Goal: Transaction & Acquisition: Book appointment/travel/reservation

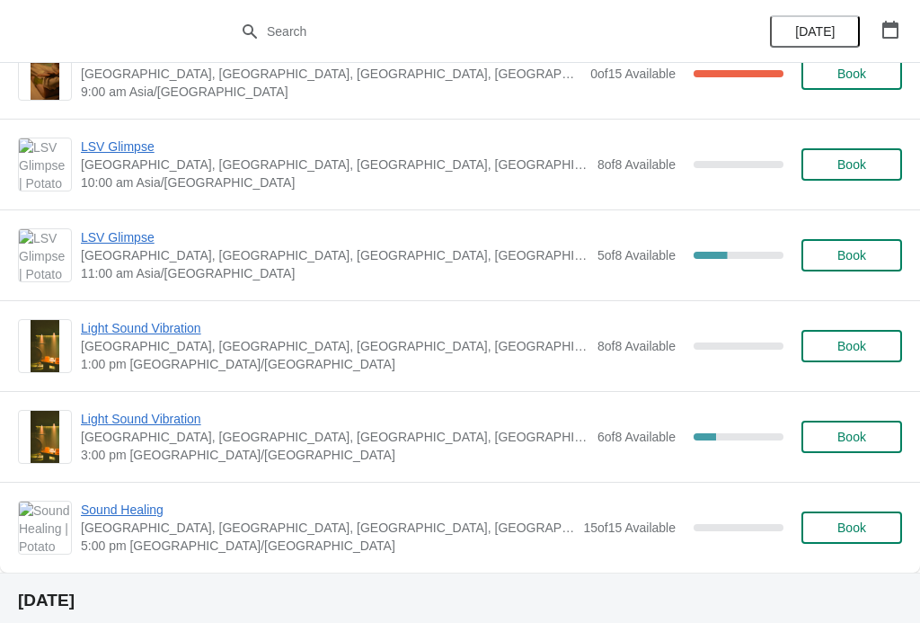
scroll to position [656, 0]
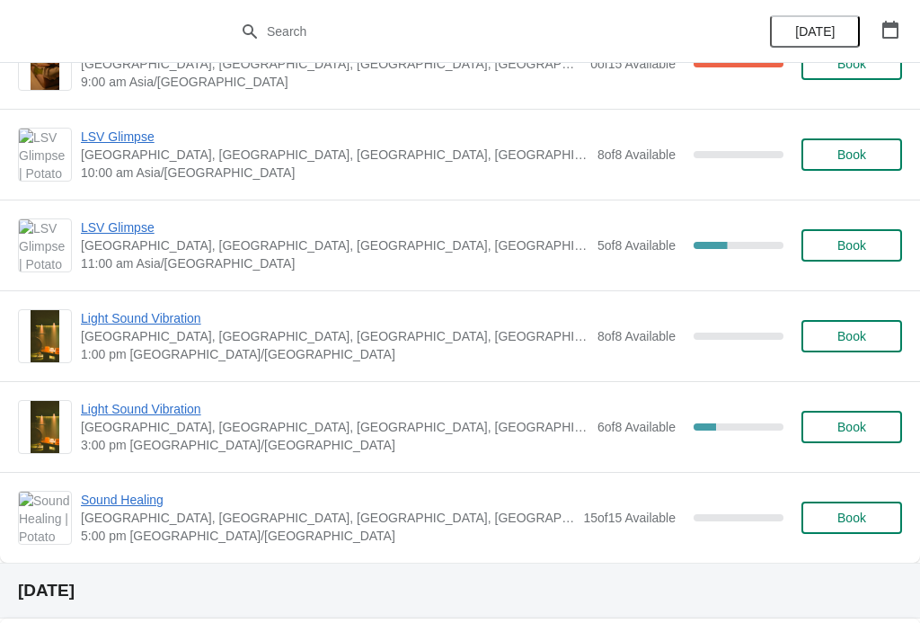
click at [846, 520] on span "Book" at bounding box center [851, 517] width 29 height 14
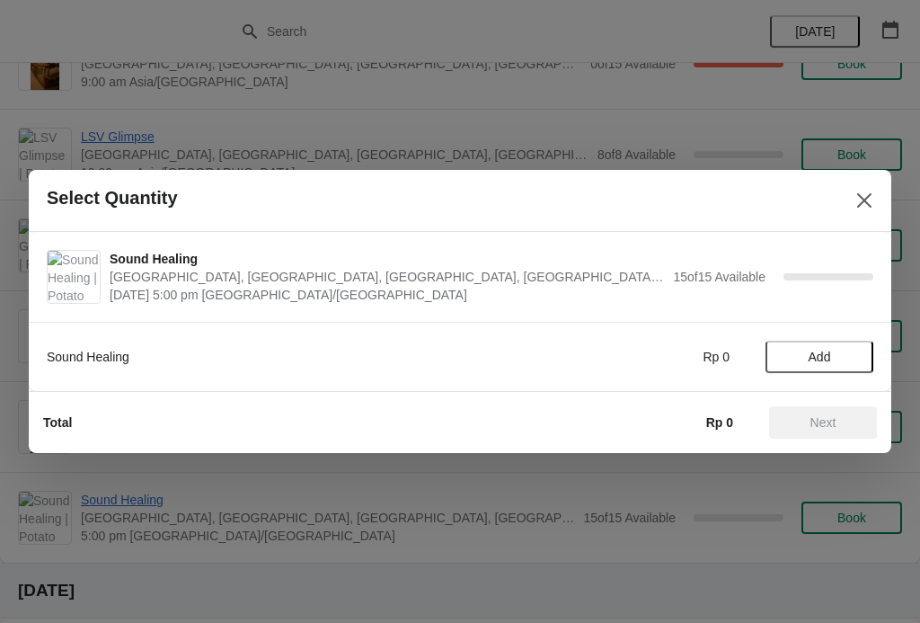
click at [823, 358] on span "Add" at bounding box center [819, 356] width 22 height 14
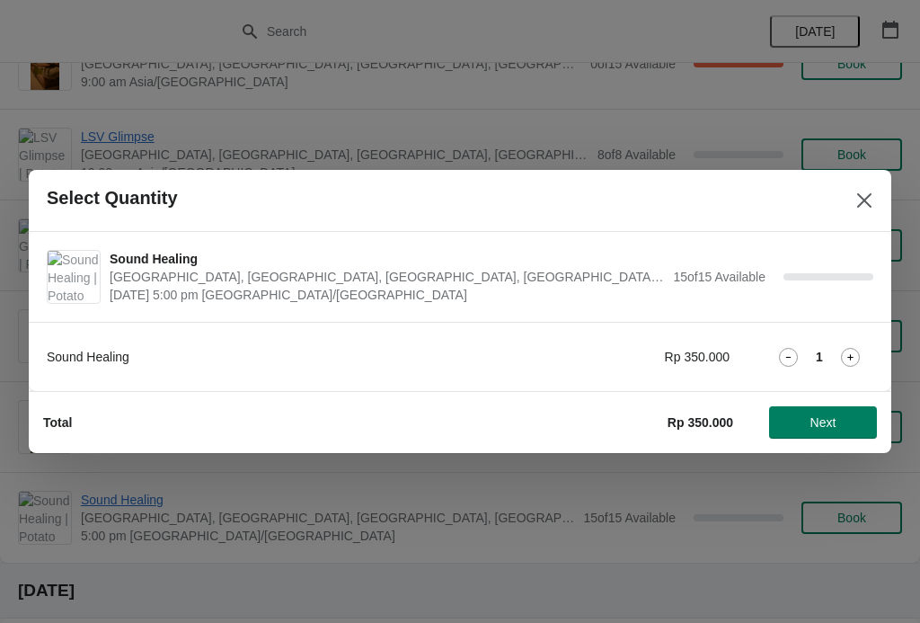
click at [854, 365] on icon at bounding box center [850, 357] width 19 height 19
click at [856, 362] on icon at bounding box center [850, 357] width 19 height 19
click at [852, 358] on icon at bounding box center [850, 357] width 19 height 19
click at [852, 362] on icon at bounding box center [850, 357] width 19 height 19
click at [843, 416] on span "Next" at bounding box center [822, 422] width 79 height 14
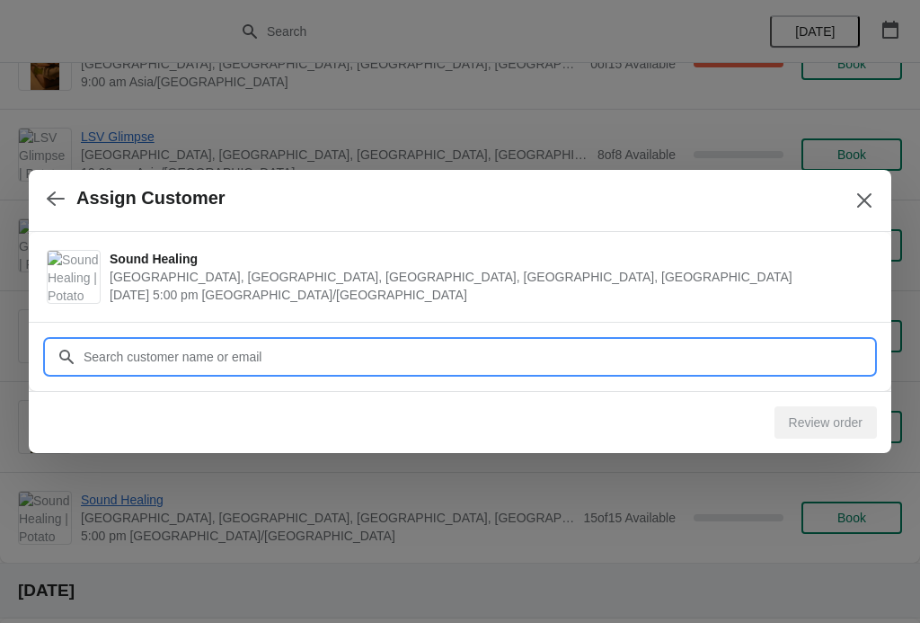
click at [530, 354] on input "Customer" at bounding box center [478, 356] width 790 height 32
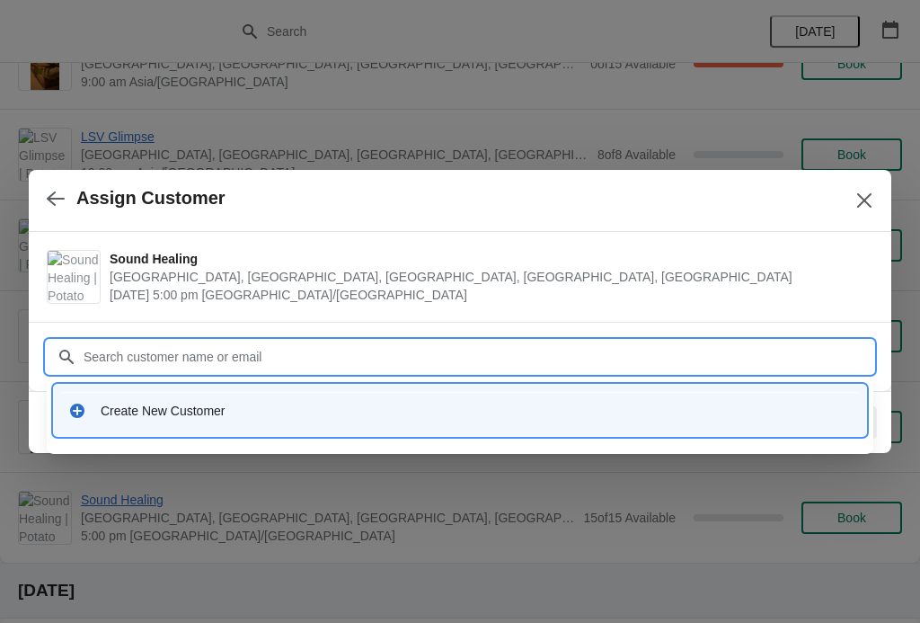
click at [224, 411] on div "Create New Customer" at bounding box center [476, 411] width 751 height 18
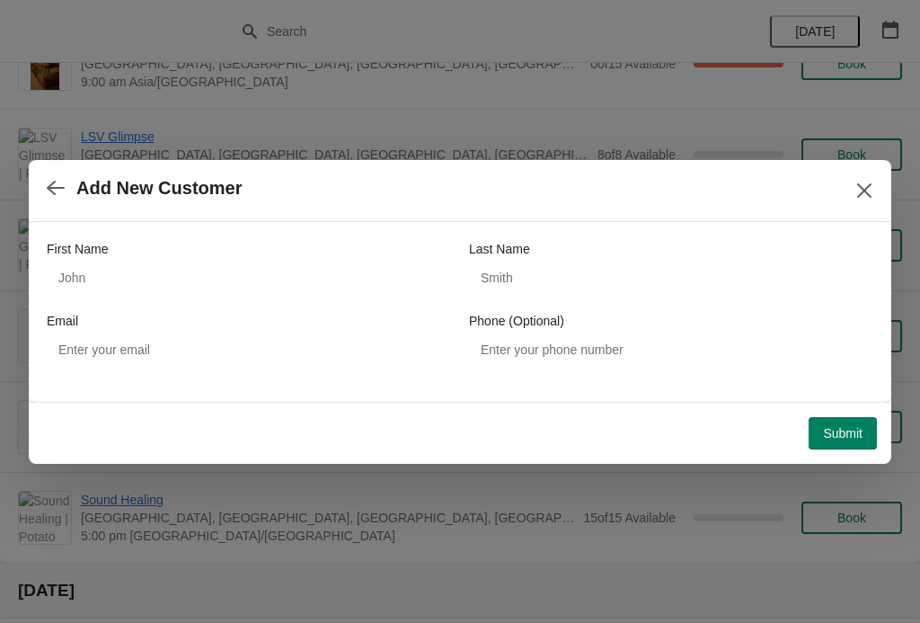
click at [865, 189] on icon "Close" at bounding box center [864, 189] width 14 height 14
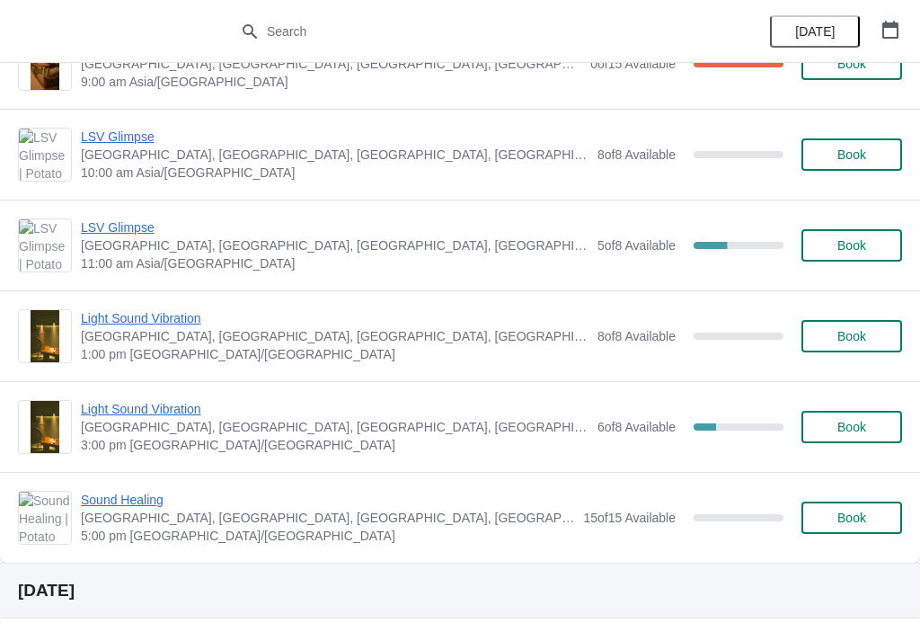
click at [861, 510] on span "Book" at bounding box center [851, 517] width 29 height 14
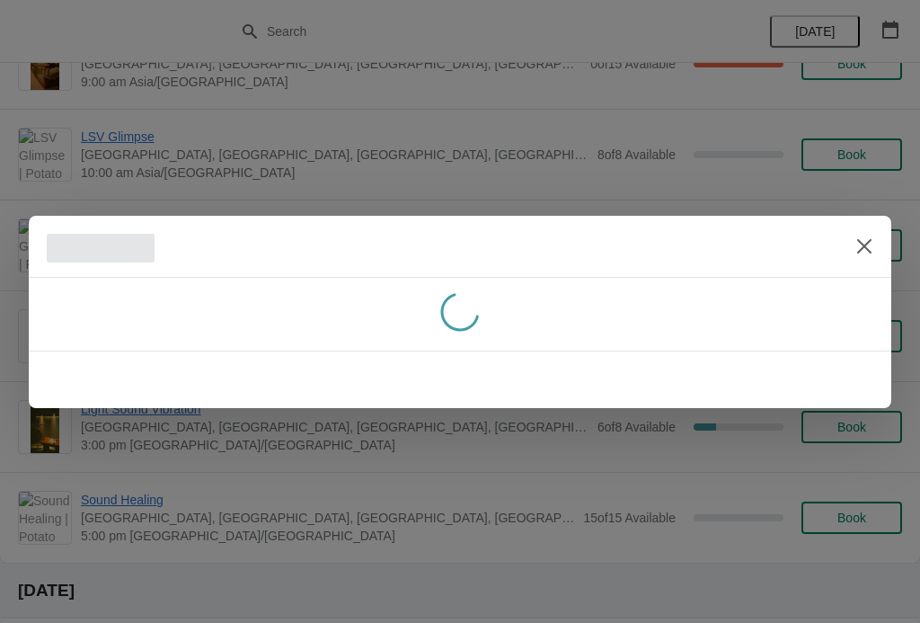
scroll to position [0, 0]
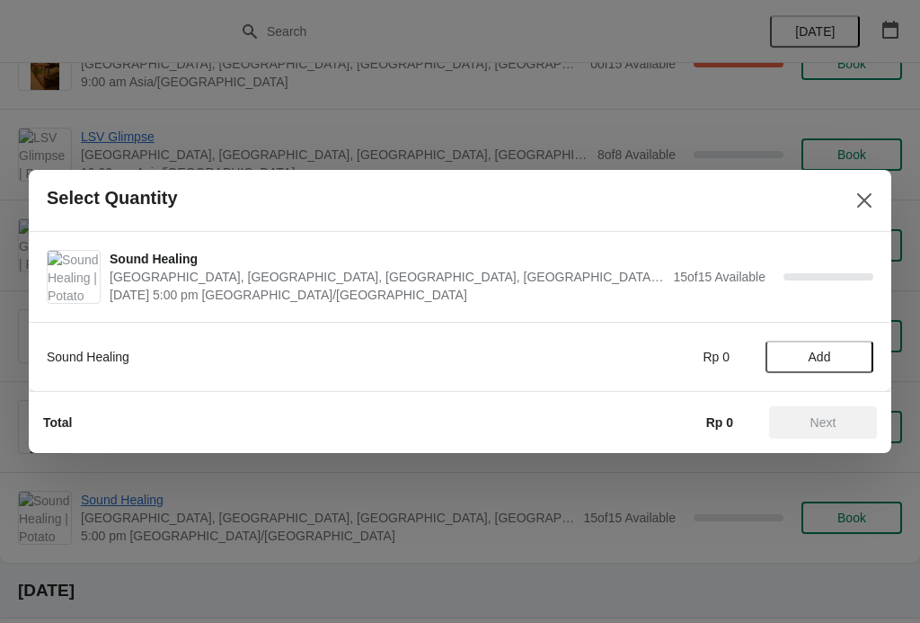
click at [822, 343] on button "Add" at bounding box center [819, 356] width 108 height 32
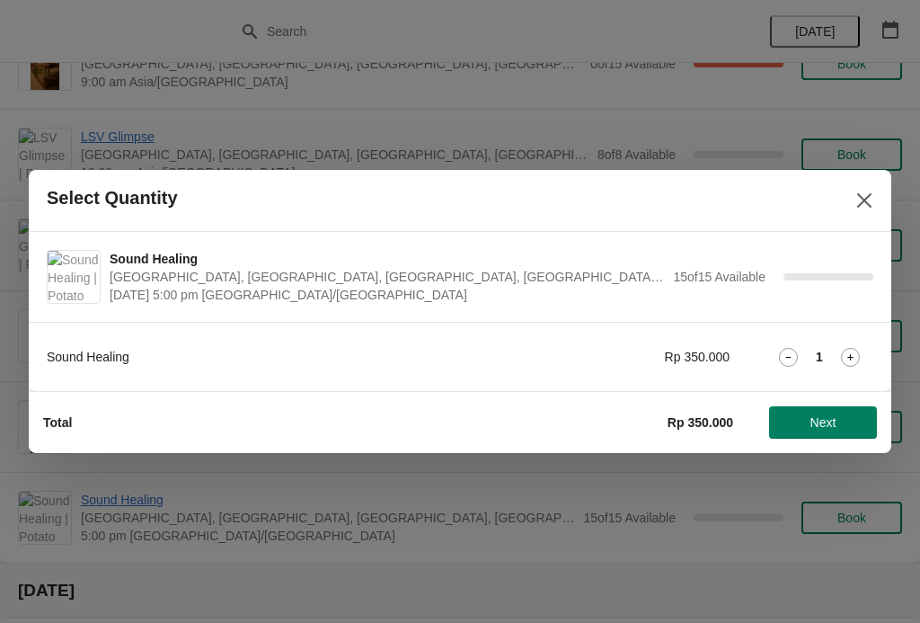
click at [852, 349] on icon at bounding box center [850, 357] width 19 height 19
click at [848, 349] on icon at bounding box center [850, 357] width 19 height 19
click at [845, 355] on icon at bounding box center [850, 357] width 19 height 19
click at [846, 354] on icon at bounding box center [850, 357] width 19 height 19
click at [861, 207] on icon "Close" at bounding box center [864, 200] width 18 height 18
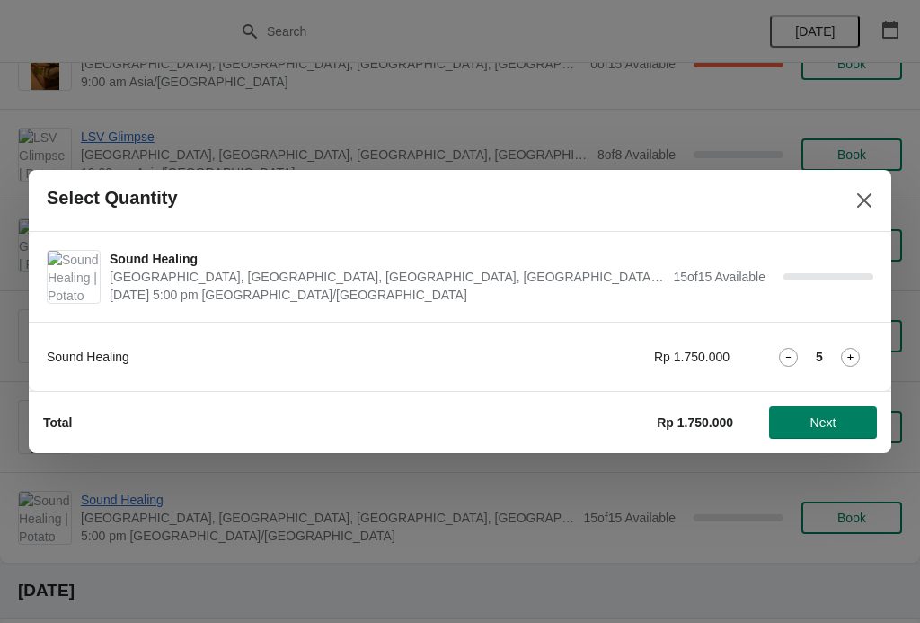
scroll to position [656, 0]
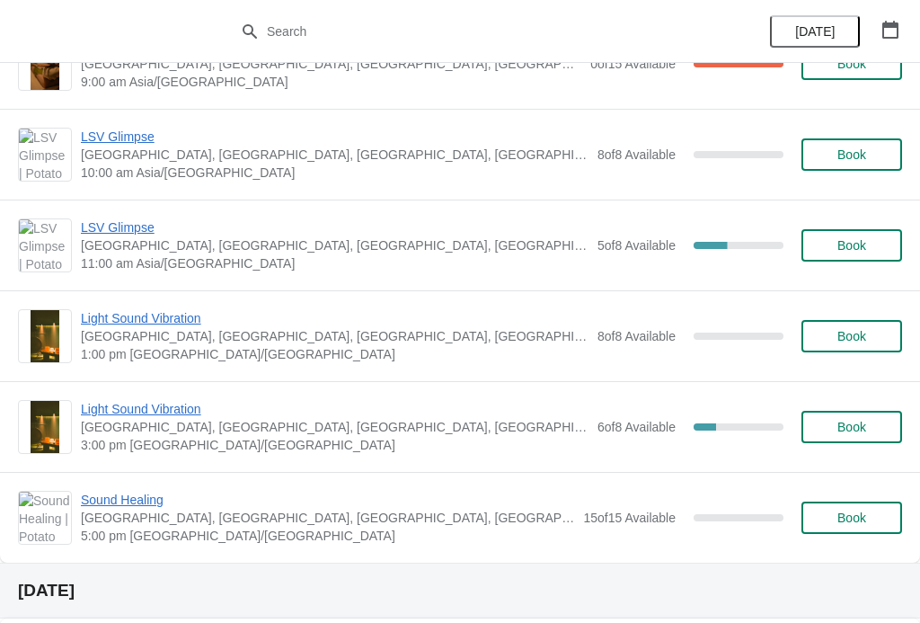
click at [868, 517] on span "Book" at bounding box center [851, 517] width 68 height 14
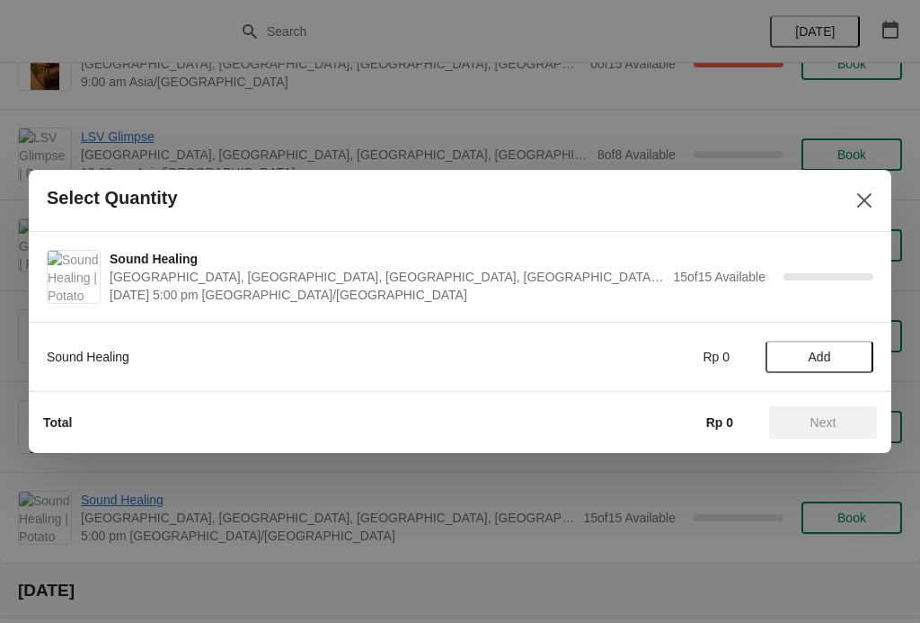
click at [837, 351] on span "Add" at bounding box center [819, 356] width 75 height 14
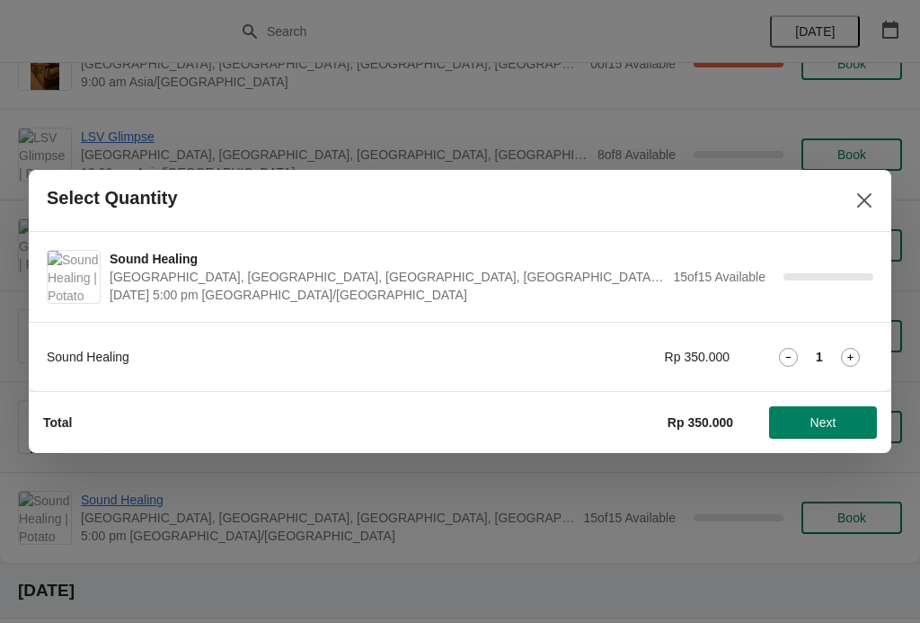
click at [858, 348] on icon at bounding box center [850, 357] width 19 height 19
click at [858, 356] on icon at bounding box center [850, 357] width 19 height 19
click at [852, 356] on icon at bounding box center [850, 357] width 19 height 19
click at [855, 356] on icon at bounding box center [850, 357] width 19 height 19
click at [835, 421] on span "Next" at bounding box center [823, 422] width 26 height 14
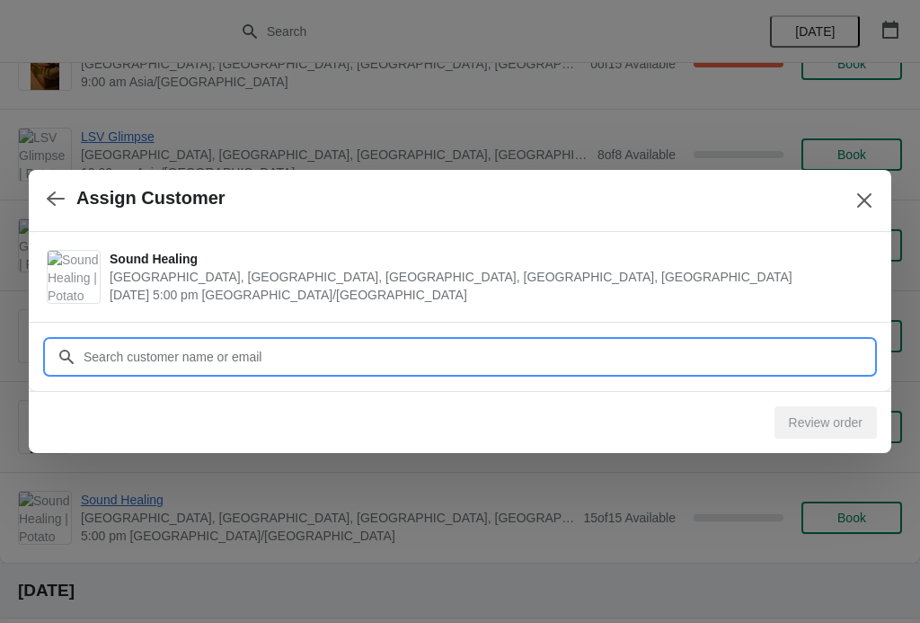
click at [571, 349] on input "Customer" at bounding box center [478, 356] width 790 height 32
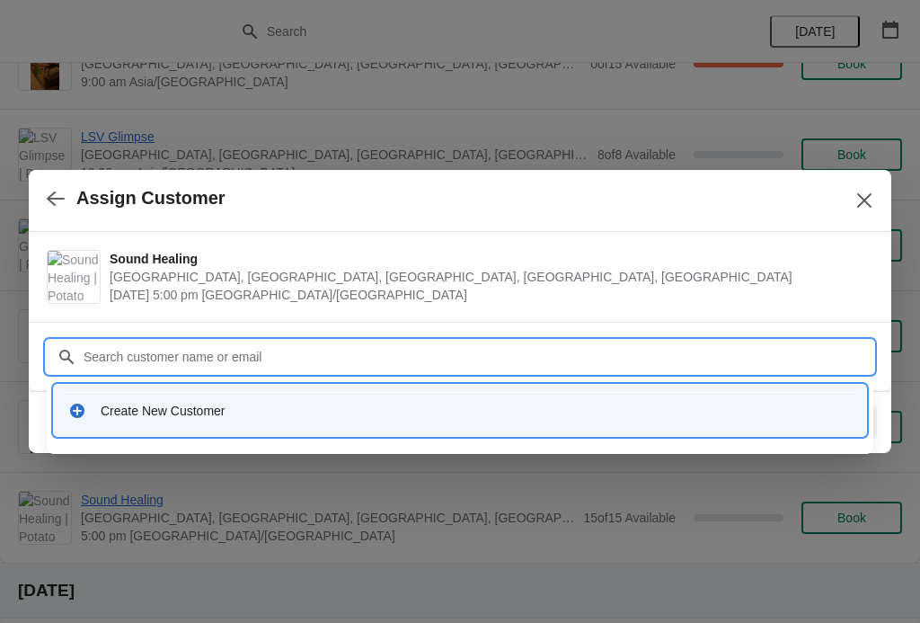
click at [157, 403] on div "Create New Customer" at bounding box center [476, 411] width 751 height 18
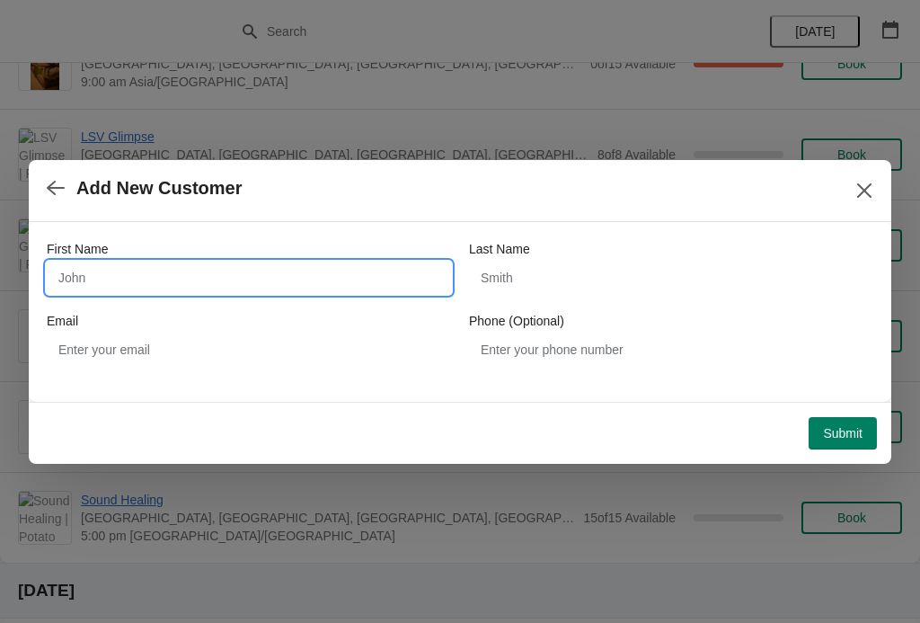
click at [366, 280] on input "First Name" at bounding box center [249, 277] width 404 height 32
type input "[PERSON_NAME]"
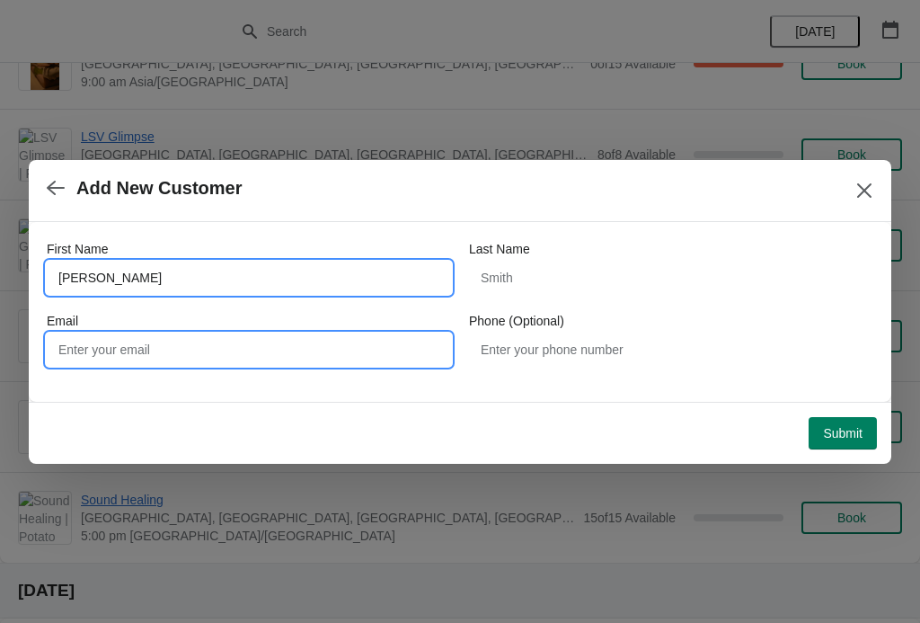
click at [307, 340] on input "Email" at bounding box center [249, 349] width 404 height 32
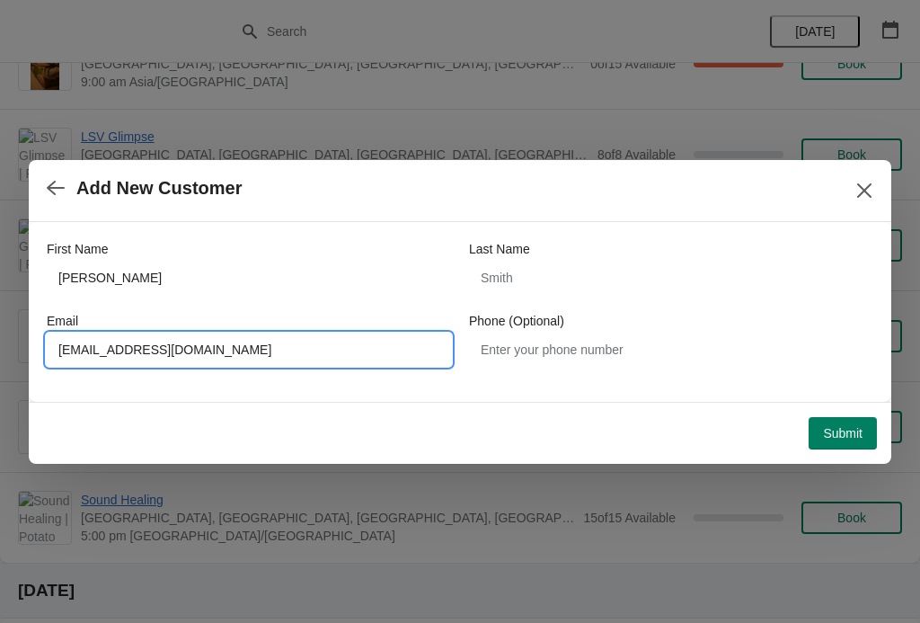
type input "[EMAIL_ADDRESS][DOMAIN_NAME]"
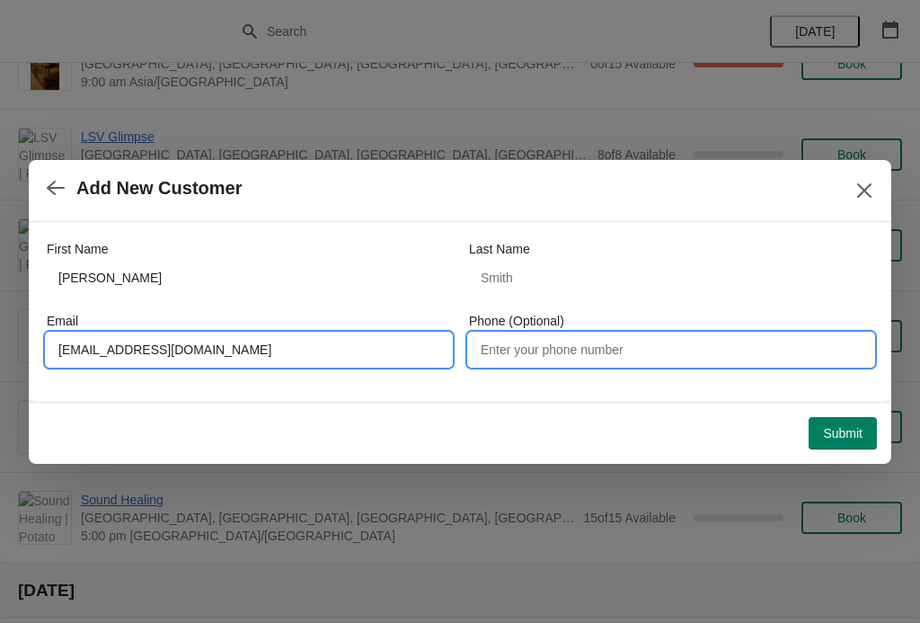
click at [571, 352] on input "Phone (Optional)" at bounding box center [671, 349] width 404 height 32
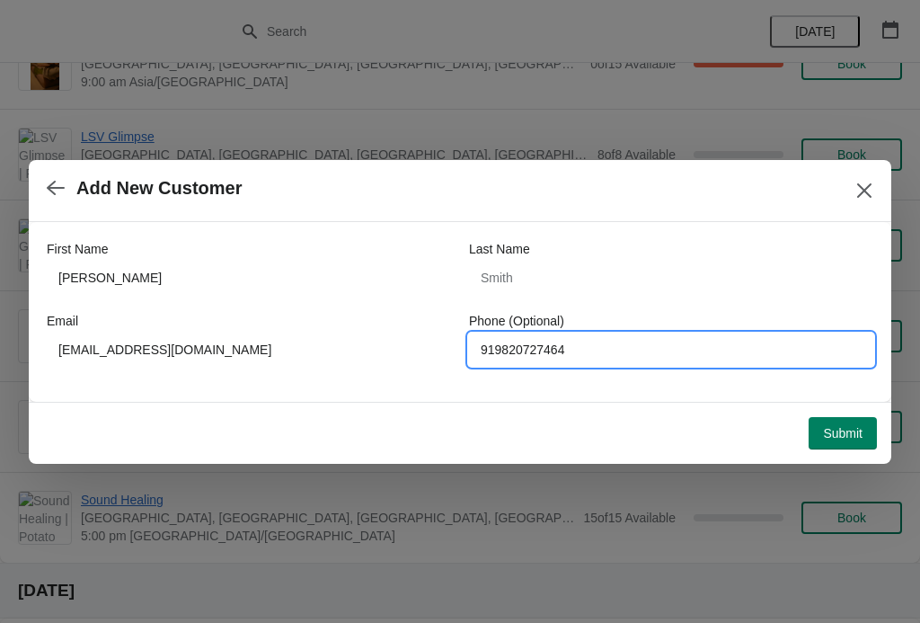
type input "919820727464"
click at [916, 412] on div at bounding box center [460, 311] width 920 height 623
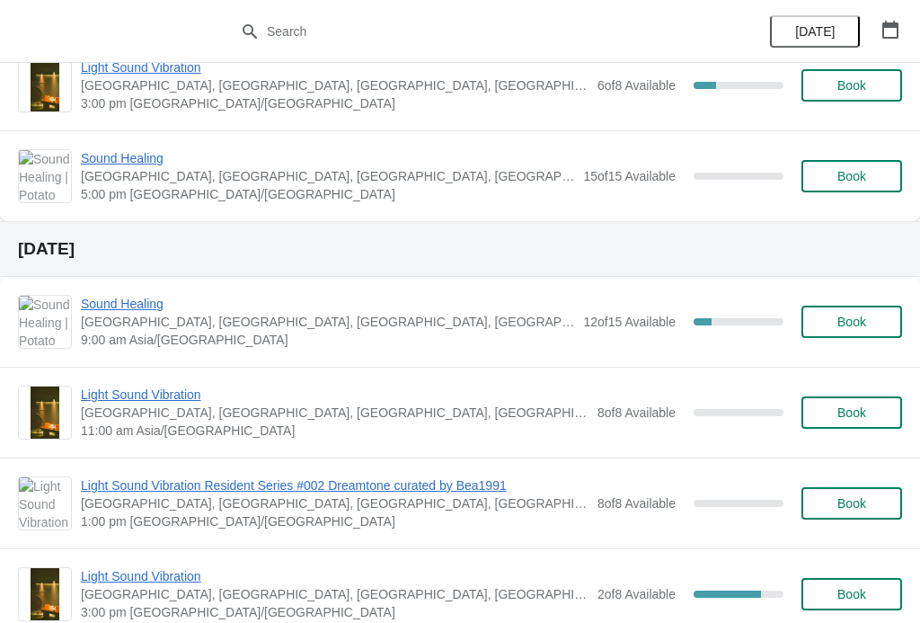
scroll to position [1001, 0]
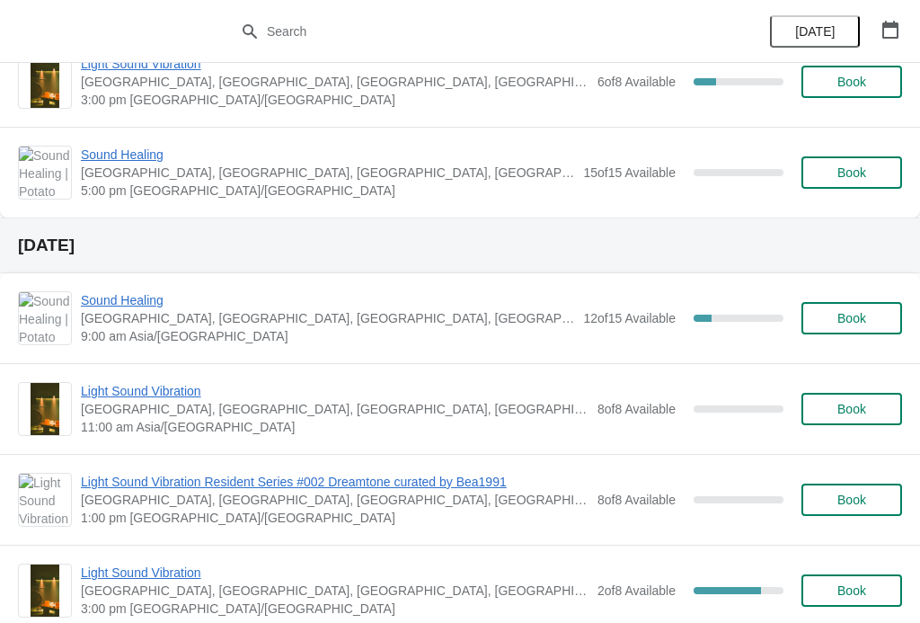
click at [918, 349] on div "Sound Healing Potato Head Suites & Studios, [GEOGRAPHIC_DATA], [GEOGRAPHIC_DATA…" at bounding box center [460, 318] width 920 height 90
click at [885, 329] on button "Book" at bounding box center [851, 318] width 101 height 32
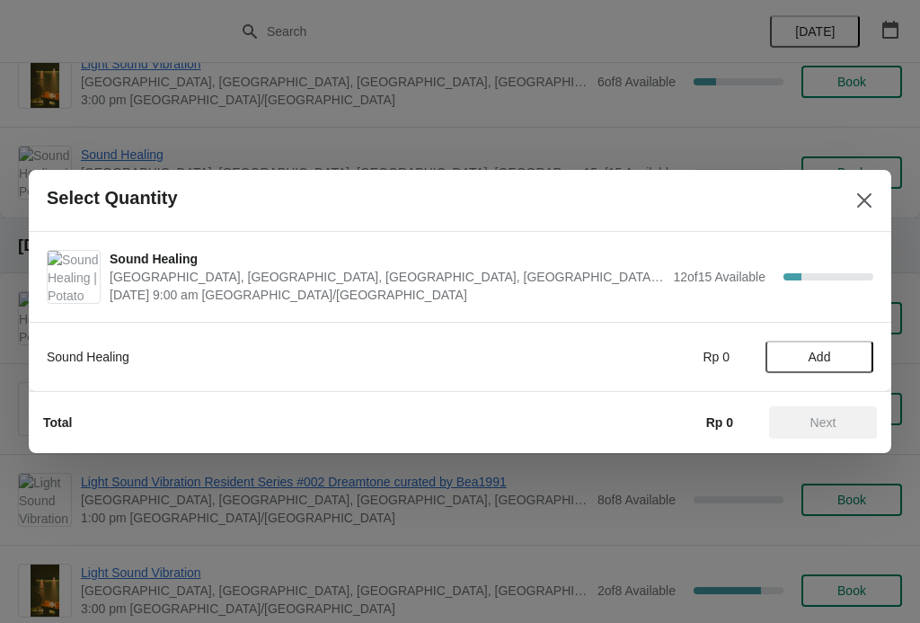
click at [820, 359] on span "Add" at bounding box center [819, 356] width 22 height 14
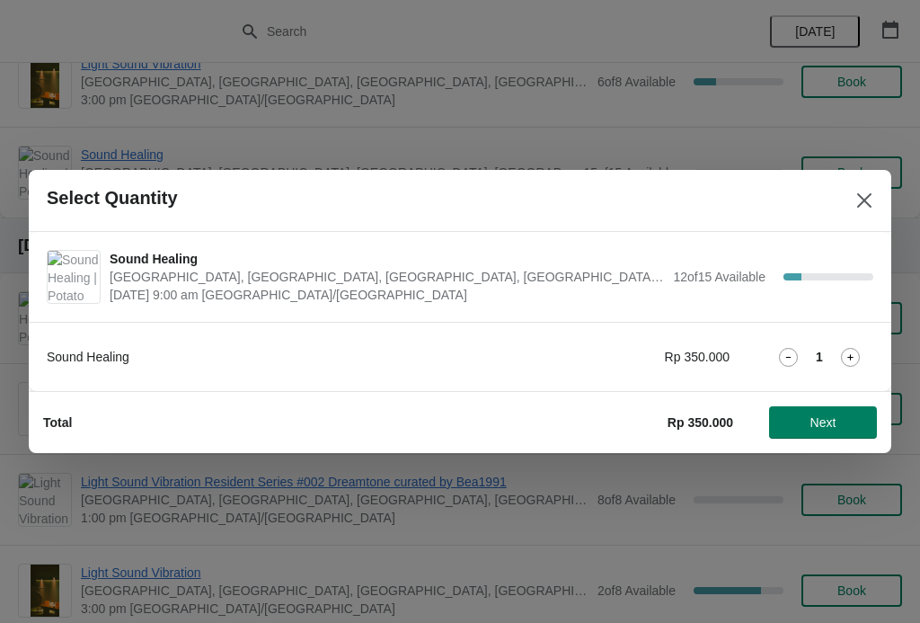
click at [847, 364] on icon at bounding box center [850, 357] width 19 height 19
click at [848, 359] on icon at bounding box center [850, 357] width 19 height 19
click at [850, 359] on icon at bounding box center [850, 357] width 19 height 19
click at [852, 358] on icon at bounding box center [850, 357] width 19 height 19
click at [857, 356] on icon at bounding box center [850, 357] width 19 height 19
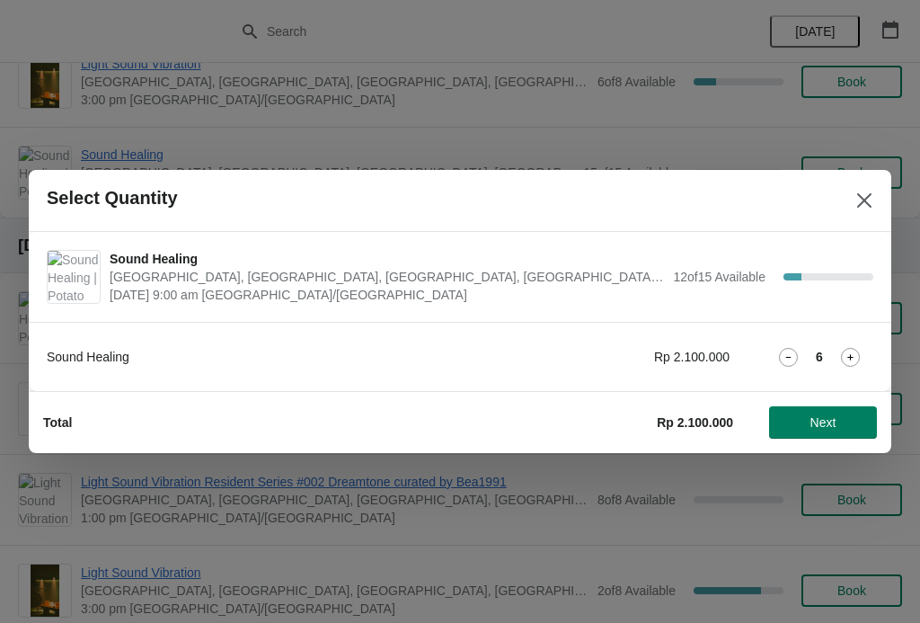
click at [796, 352] on icon at bounding box center [788, 357] width 19 height 19
click at [831, 428] on span "Next" at bounding box center [823, 422] width 26 height 14
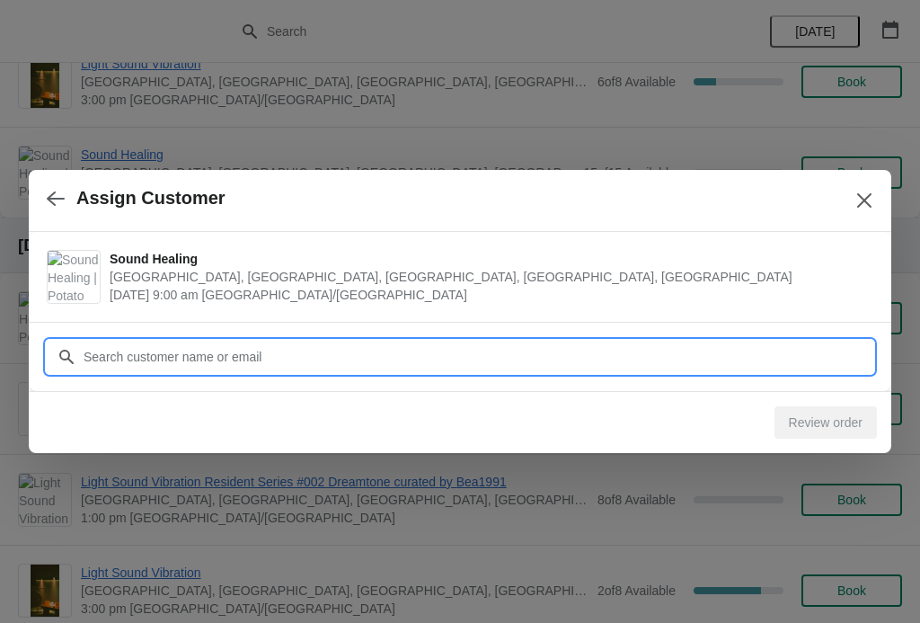
click at [794, 349] on input "Customer" at bounding box center [478, 356] width 790 height 32
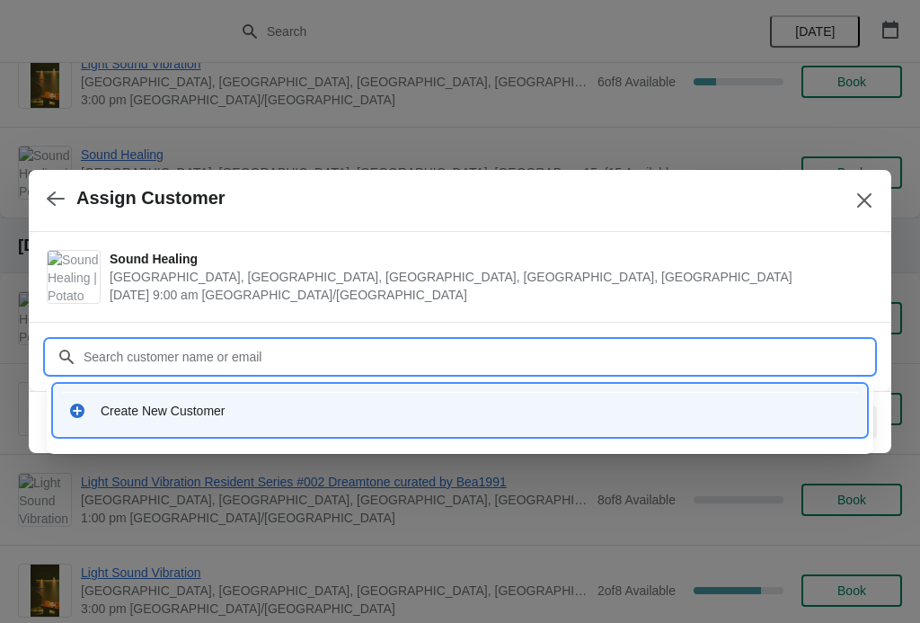
click at [283, 386] on div "Create New Customer" at bounding box center [460, 409] width 812 height 51
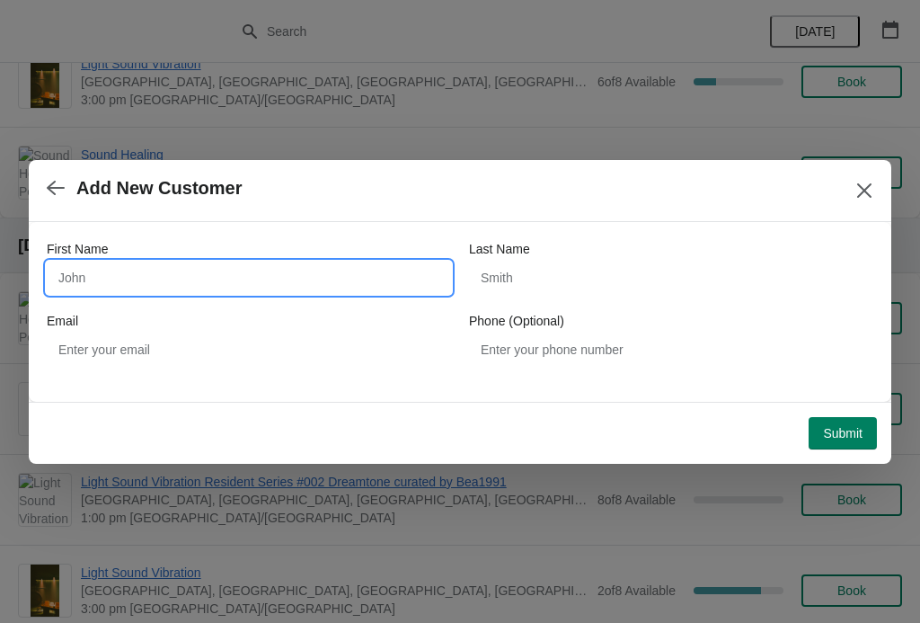
click at [248, 278] on input "First Name" at bounding box center [249, 277] width 404 height 32
type input "[PERSON_NAME]"
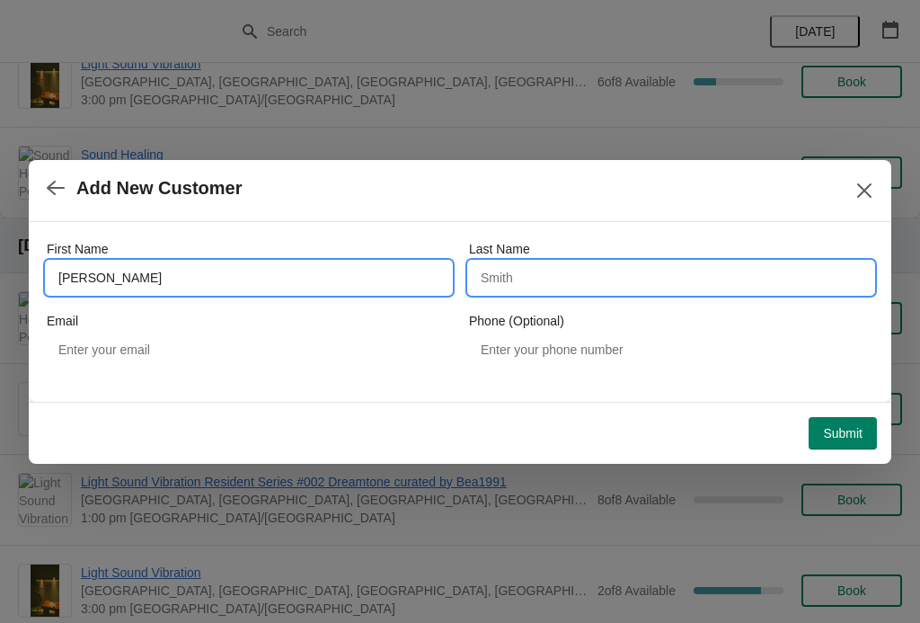
click at [547, 270] on input "Last Name" at bounding box center [671, 277] width 404 height 32
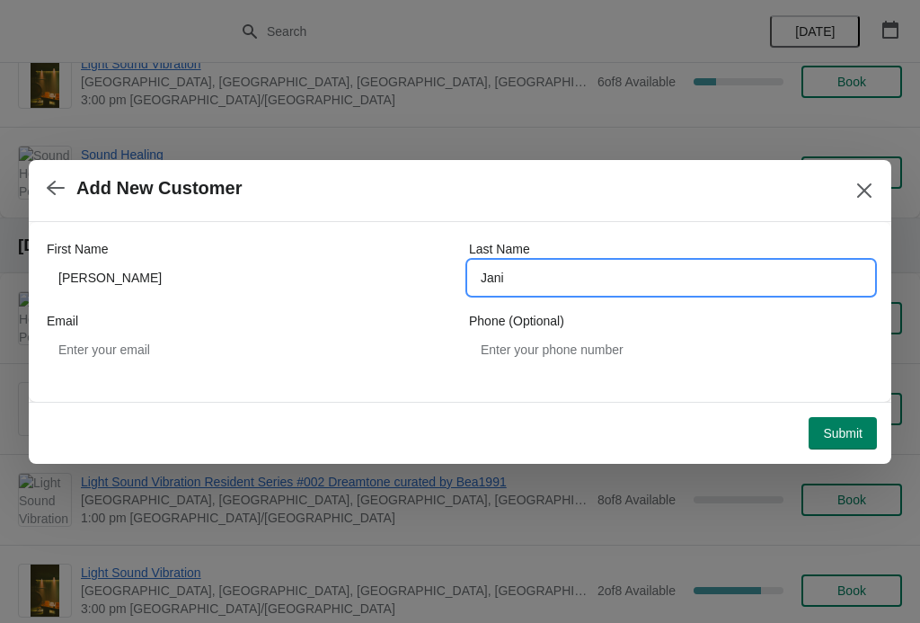
type input "Jani"
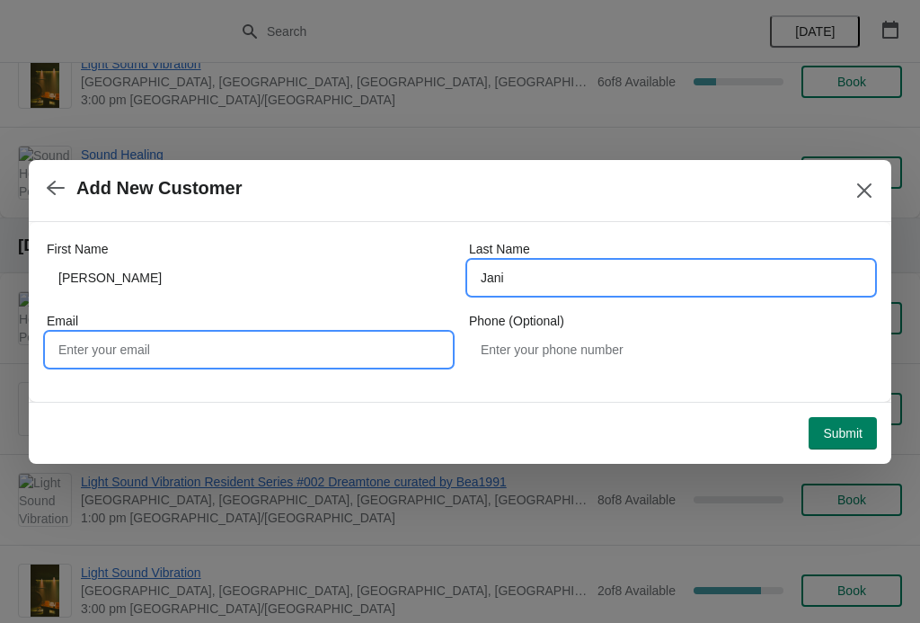
click at [324, 354] on input "Email" at bounding box center [249, 349] width 404 height 32
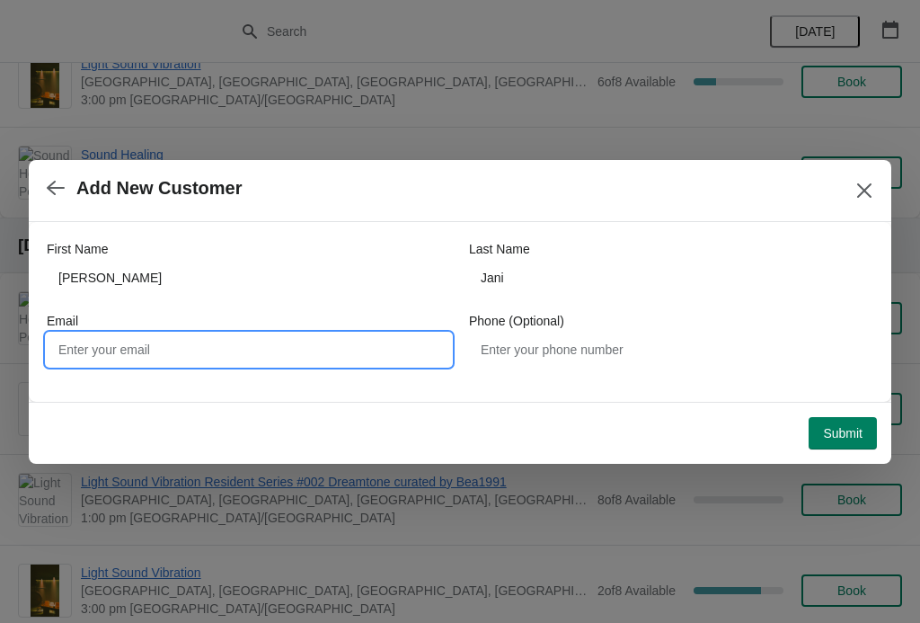
type input "U"
type input "[EMAIL_ADDRESS][DOMAIN_NAME]"
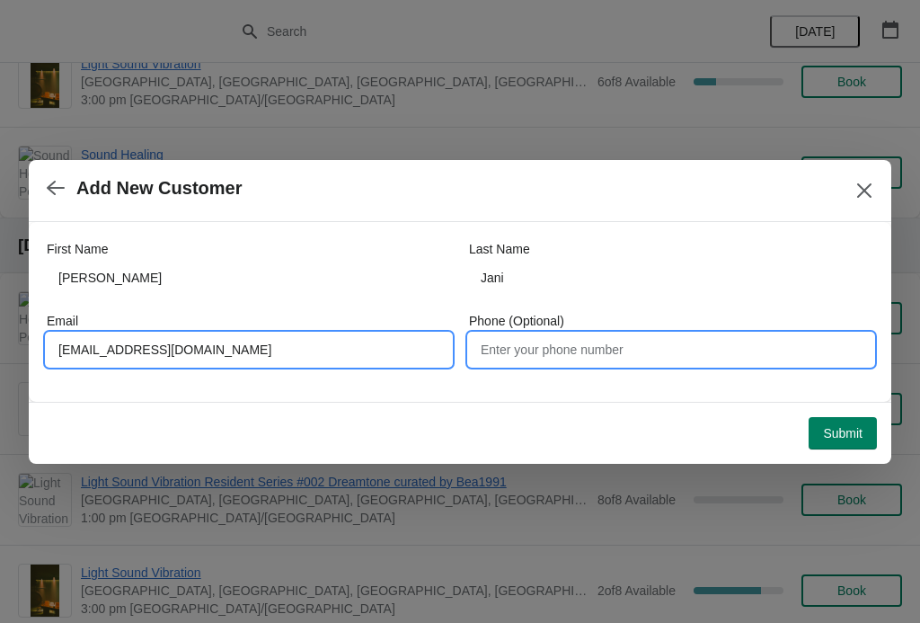
click at [585, 352] on input "Phone (Optional)" at bounding box center [671, 349] width 404 height 32
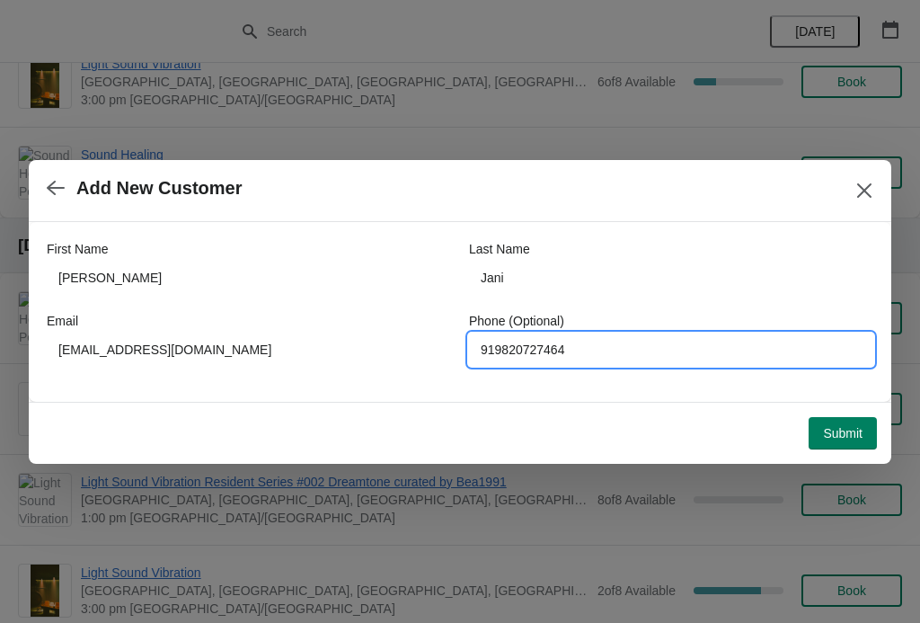
type input "919820727464"
click at [849, 439] on span "Submit" at bounding box center [843, 433] width 40 height 14
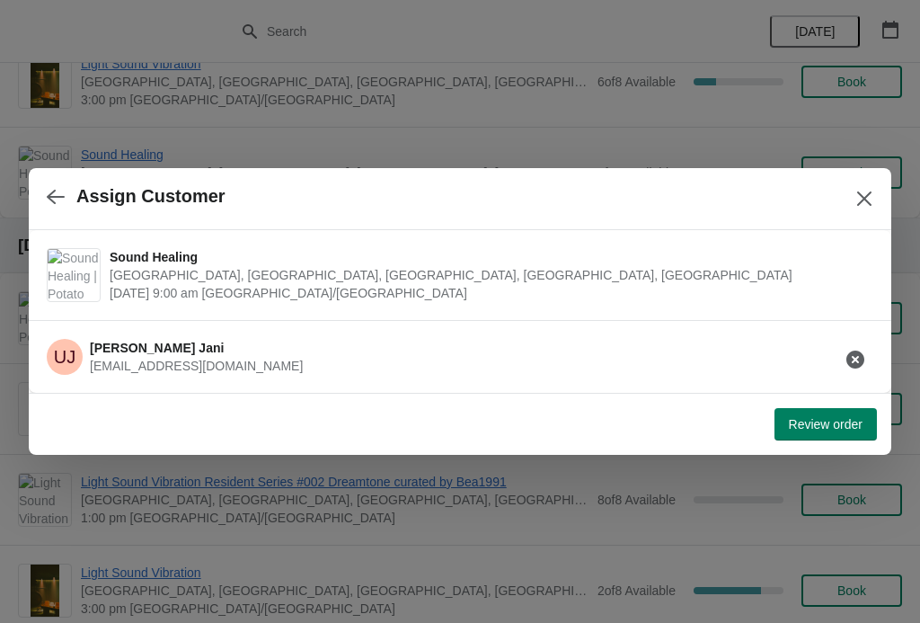
click at [837, 422] on span "Review order" at bounding box center [826, 424] width 74 height 14
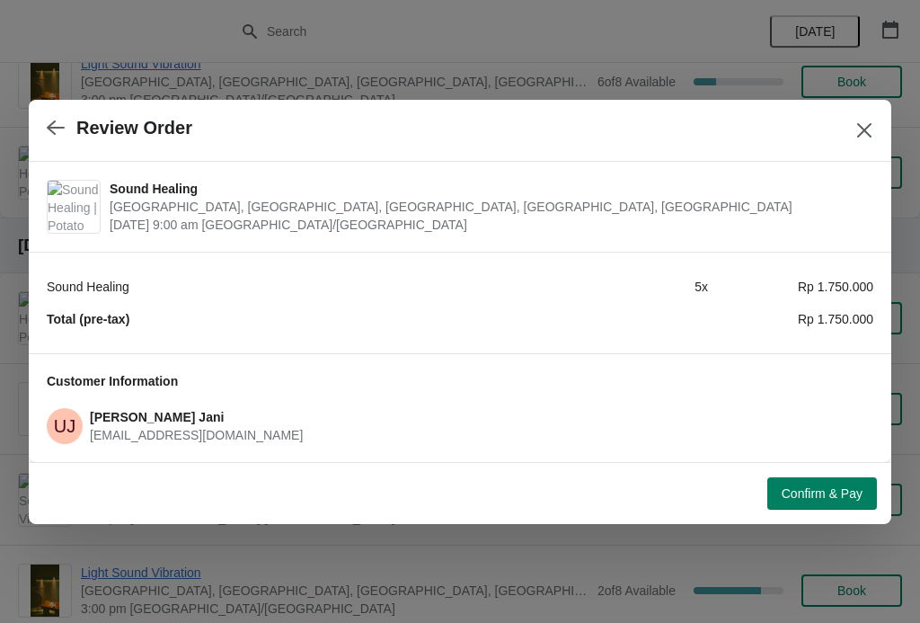
click at [829, 492] on span "Confirm & Pay" at bounding box center [822, 493] width 81 height 14
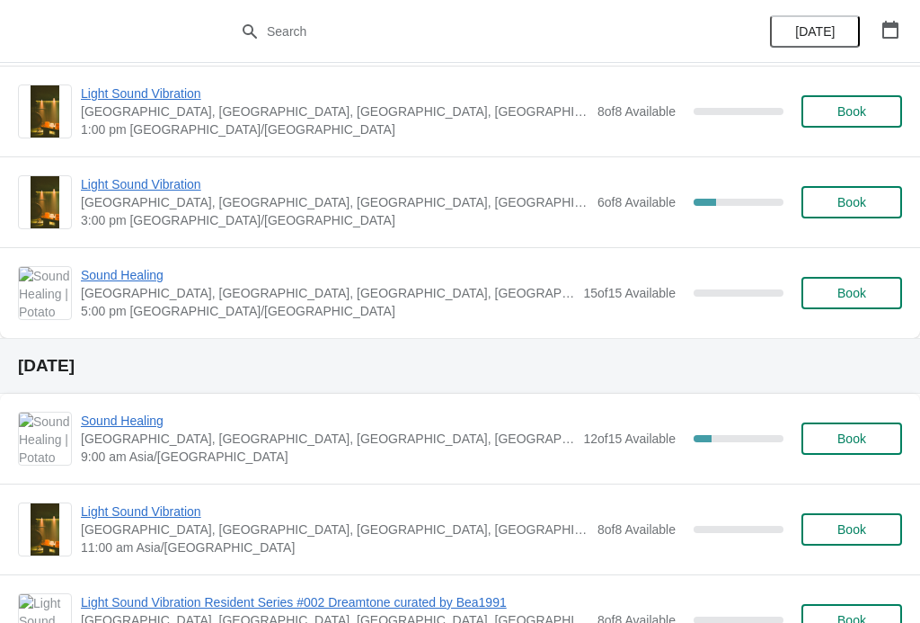
scroll to position [884, 0]
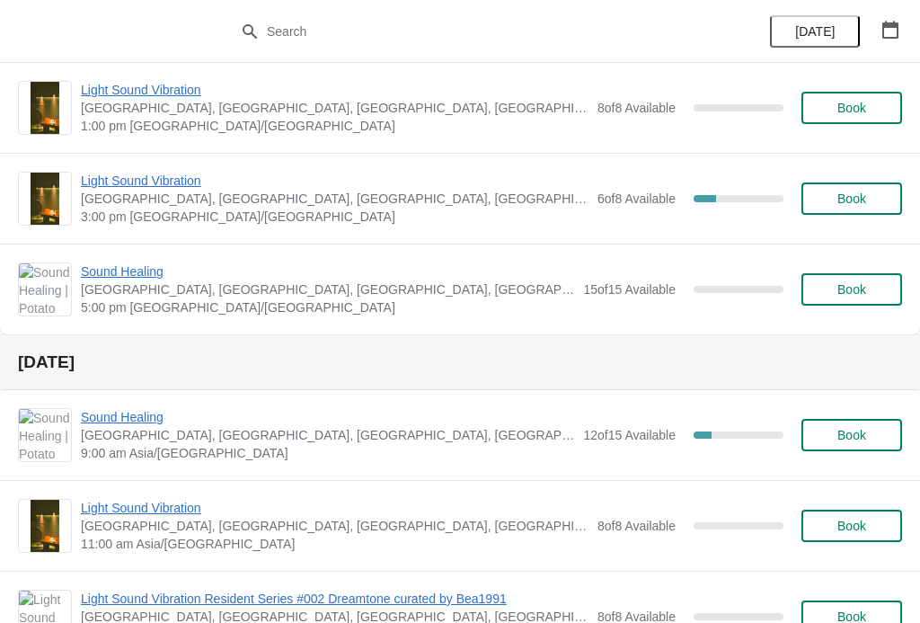
click at [155, 410] on span "Sound Healing" at bounding box center [327, 417] width 493 height 18
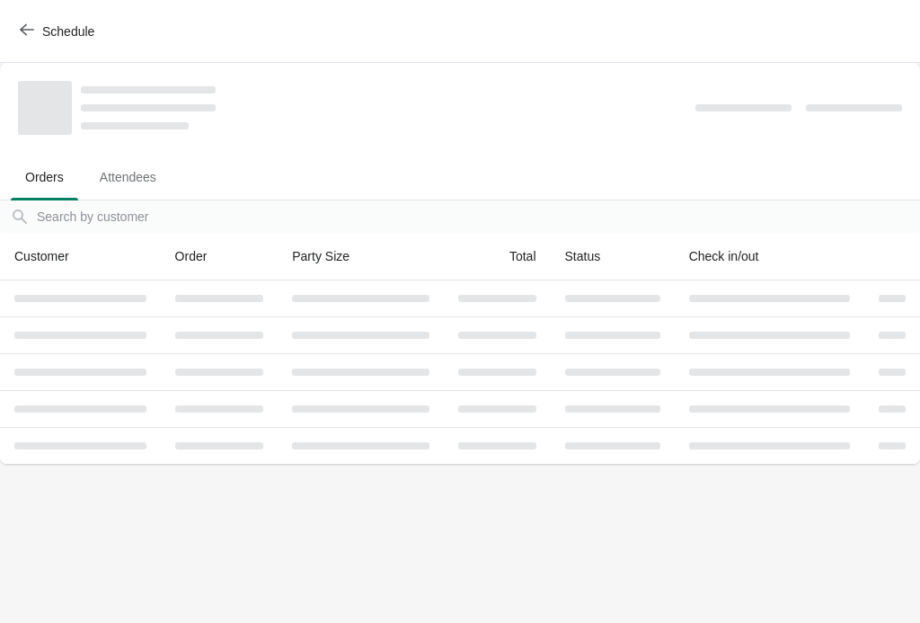
scroll to position [0, 0]
